Goal: Find specific page/section: Find specific page/section

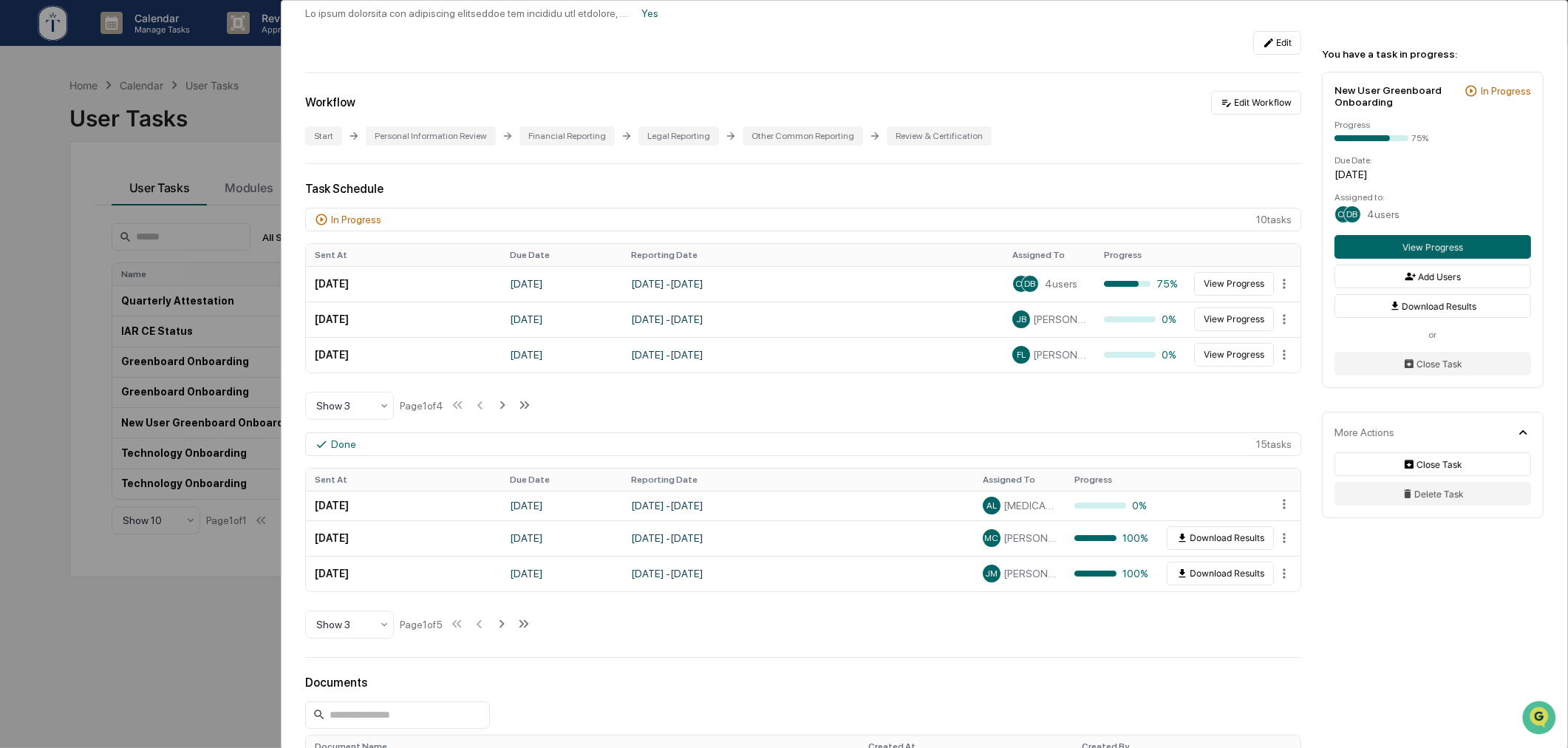
scroll to position [548, 0]
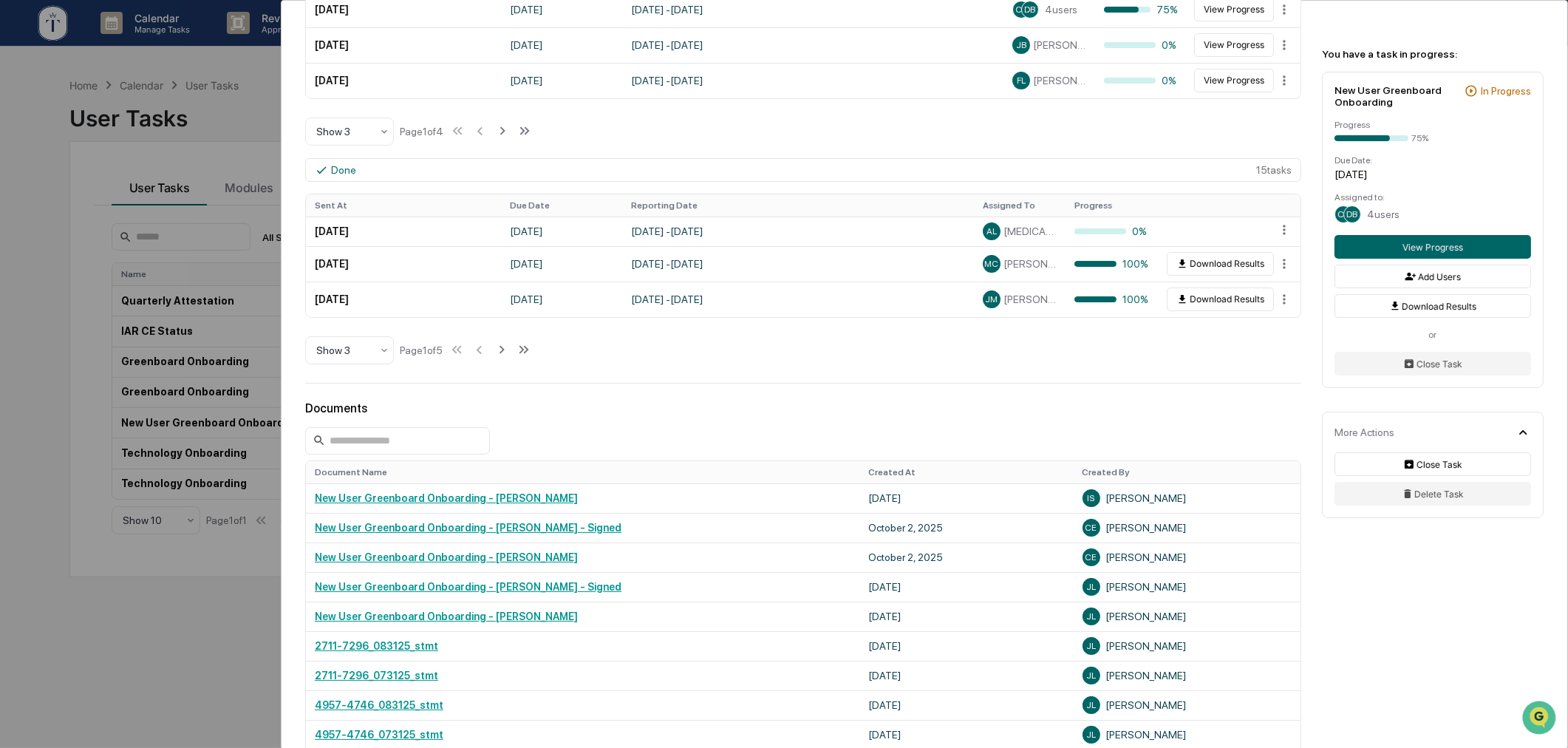
drag, startPoint x: 687, startPoint y: 398, endPoint x: 656, endPoint y: 410, distance: 33.2
click at [687, 398] on div "User Tasks New User Greenboard Onboarding New User Greenboard Onboarding Active…" at bounding box center [925, 208] width 1286 height 1510
click at [215, 622] on div "User Tasks New User Greenboard Onboarding New User Greenboard Onboarding Active…" at bounding box center [784, 374] width 1568 height 748
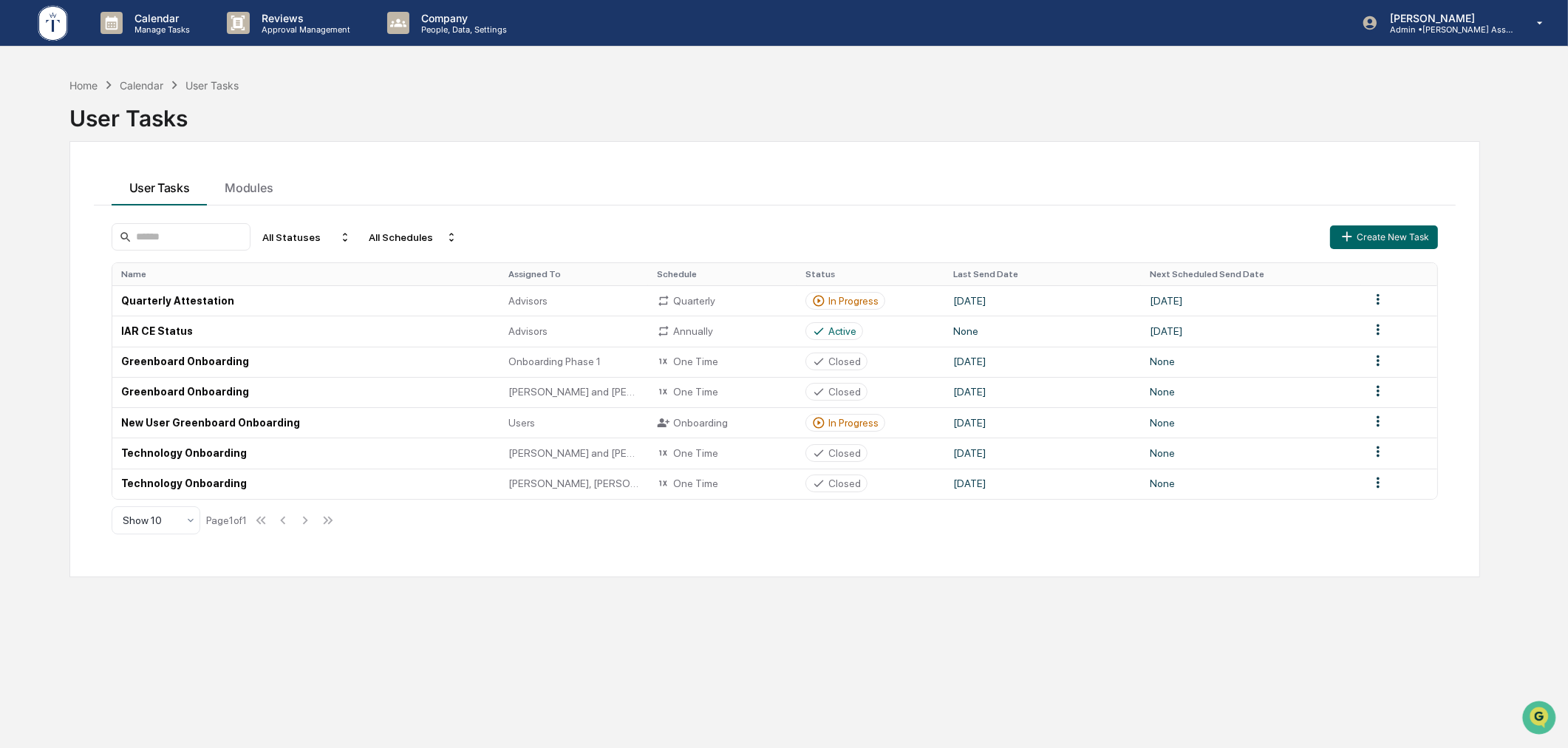
click at [699, 134] on div "User Tasks" at bounding box center [775, 115] width 1412 height 44
click at [88, 83] on div "Home" at bounding box center [84, 85] width 28 height 13
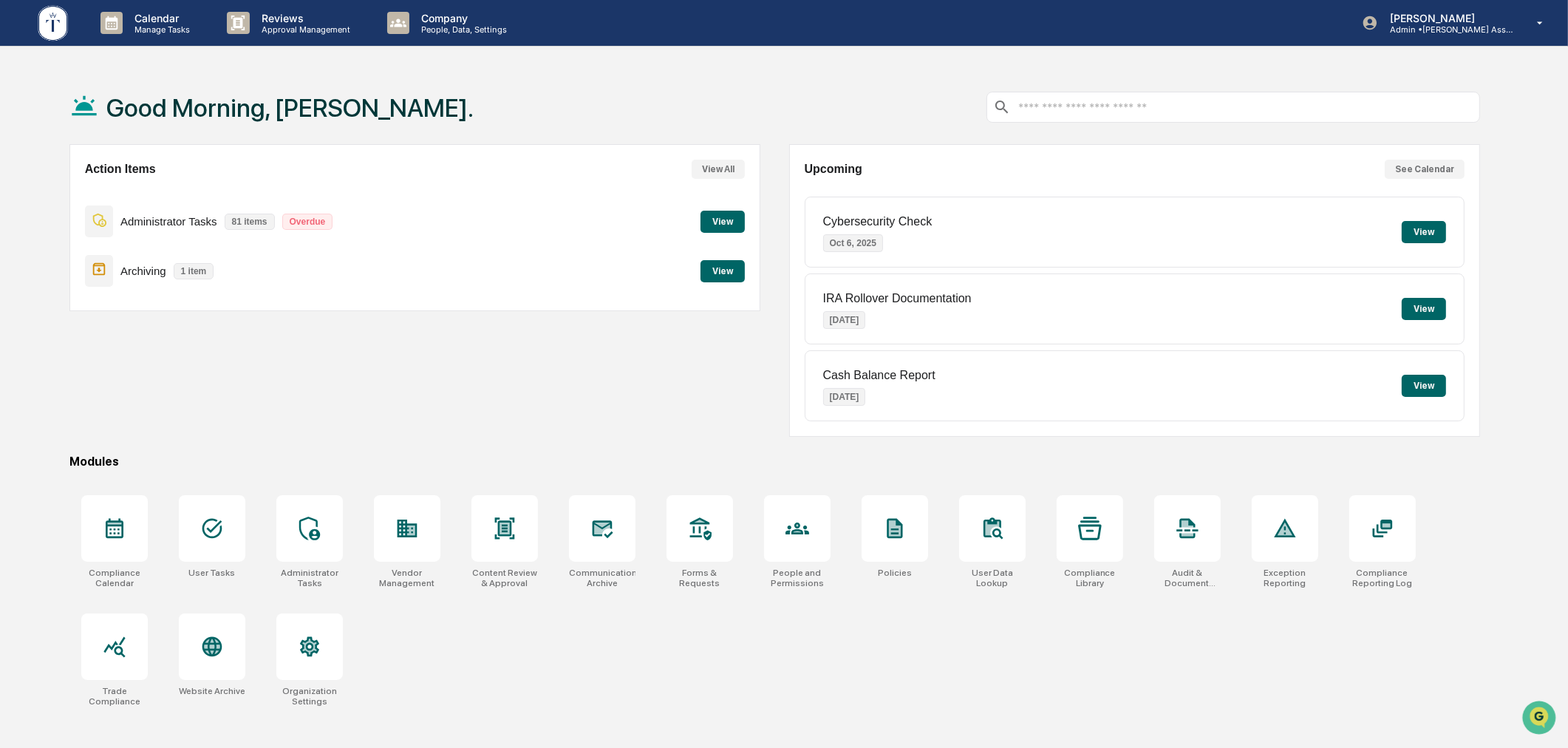
click at [556, 422] on div "Action Items View All Administrator Tasks 81 items Overdue View Archiving 1 ite…" at bounding box center [415, 291] width 692 height 293
click at [735, 383] on div "Action Items View All Administrator Tasks 81 items Overdue View Archiving 1 ite…" at bounding box center [415, 291] width 692 height 293
click at [774, 327] on div "Action Items View All Administrator Tasks 81 items Overdue View Archiving 1 ite…" at bounding box center [775, 291] width 1412 height 293
